Goal: Information Seeking & Learning: Learn about a topic

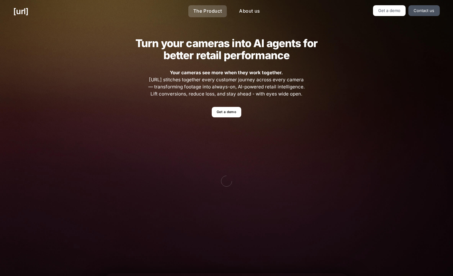
click at [212, 10] on link "The Product" at bounding box center [207, 11] width 39 height 12
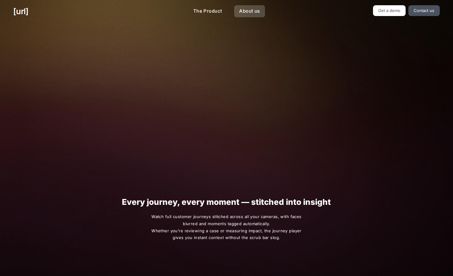
click at [256, 11] on link "About us" at bounding box center [249, 11] width 30 height 12
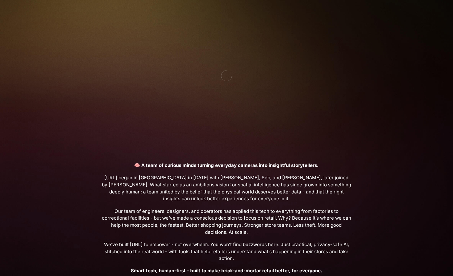
scroll to position [67, 0]
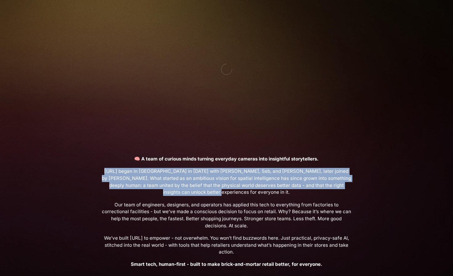
drag, startPoint x: 104, startPoint y: 164, endPoint x: 238, endPoint y: 191, distance: 137.3
click at [238, 191] on p "🧠 A team of curious minds turning everyday cameras into insightful storytellers…" at bounding box center [226, 212] width 251 height 112
click at [238, 191] on span "[URL] began in [GEOGRAPHIC_DATA] in [DATE] with [PERSON_NAME], Seb, and [PERSON…" at bounding box center [226, 182] width 251 height 28
drag, startPoint x: 269, startPoint y: 193, endPoint x: 91, endPoint y: 172, distance: 179.9
click at [91, 172] on div "👋 Hi, we’re [URL] 🧠 A team of curious minds turning everyday cameras into insig…" at bounding box center [227, 119] width 278 height 326
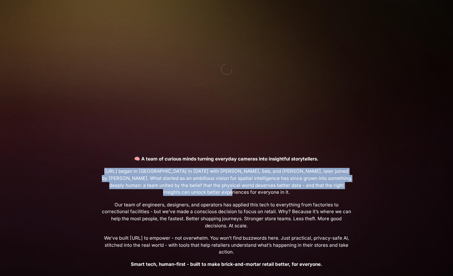
click at [91, 172] on div "👋 Hi, we’re [URL] 🧠 A team of curious minds turning everyday cameras into insig…" at bounding box center [227, 119] width 278 height 326
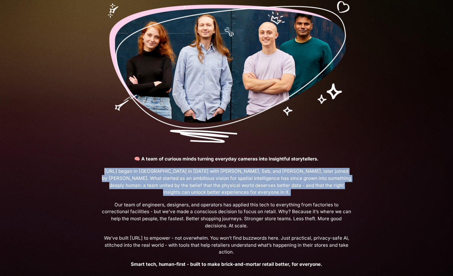
drag, startPoint x: 91, startPoint y: 172, endPoint x: 274, endPoint y: 193, distance: 184.8
click at [274, 193] on div "👋 Hi, we’re [URL] 🧠 A team of curious minds turning everyday cameras into insig…" at bounding box center [227, 119] width 278 height 326
click at [274, 193] on span "[URL] began in [GEOGRAPHIC_DATA] in [DATE] with [PERSON_NAME], Seb, and [PERSON…" at bounding box center [226, 182] width 251 height 28
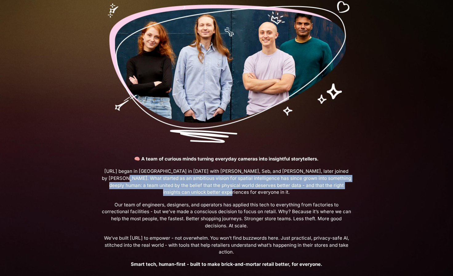
drag, startPoint x: 287, startPoint y: 193, endPoint x: 94, endPoint y: 175, distance: 193.9
click at [94, 175] on div "👋 Hi, we’re [URL] 🧠 A team of curious minds turning everyday cameras into insig…" at bounding box center [227, 119] width 278 height 326
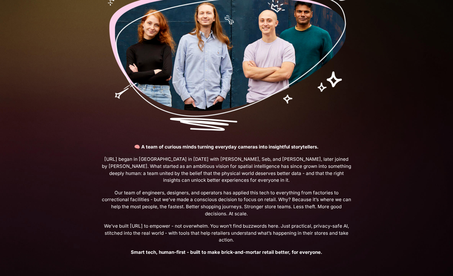
scroll to position [79, 0]
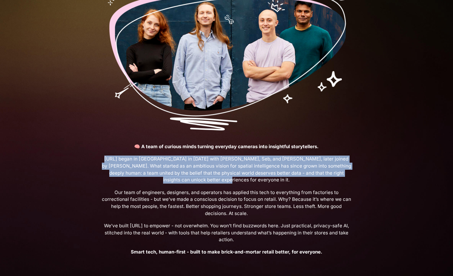
drag, startPoint x: 105, startPoint y: 155, endPoint x: 258, endPoint y: 184, distance: 155.8
click at [258, 184] on p "🧠 A team of curious minds turning everyday cameras into insightful storytellers…" at bounding box center [226, 199] width 251 height 112
drag, startPoint x: 274, startPoint y: 184, endPoint x: 103, endPoint y: 155, distance: 173.4
click at [103, 155] on p "🧠 A team of curious minds turning everyday cameras into insightful storytellers…" at bounding box center [226, 199] width 251 height 112
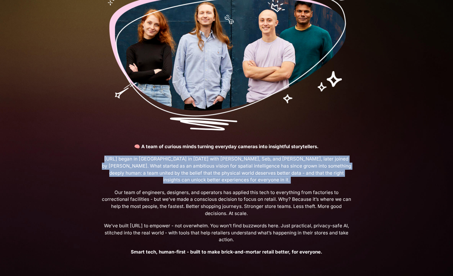
click at [103, 155] on p "🧠 A team of curious minds turning everyday cameras into insightful storytellers…" at bounding box center [226, 199] width 251 height 112
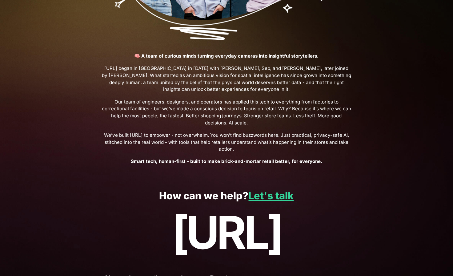
scroll to position [174, 0]
